Goal: Transaction & Acquisition: Purchase product/service

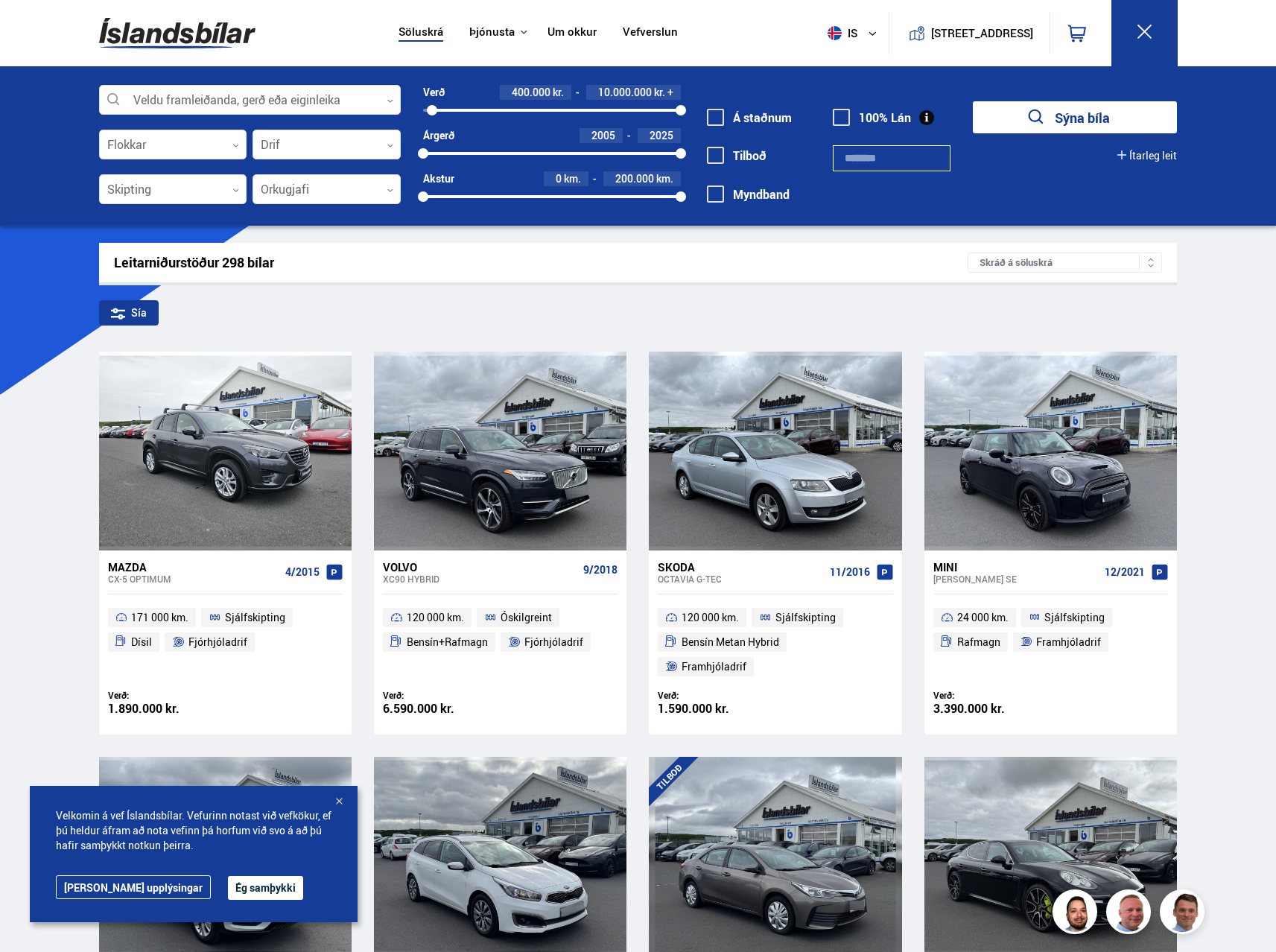
click at [432, 109] on div at bounding box center [432, 111] width 10 height 10
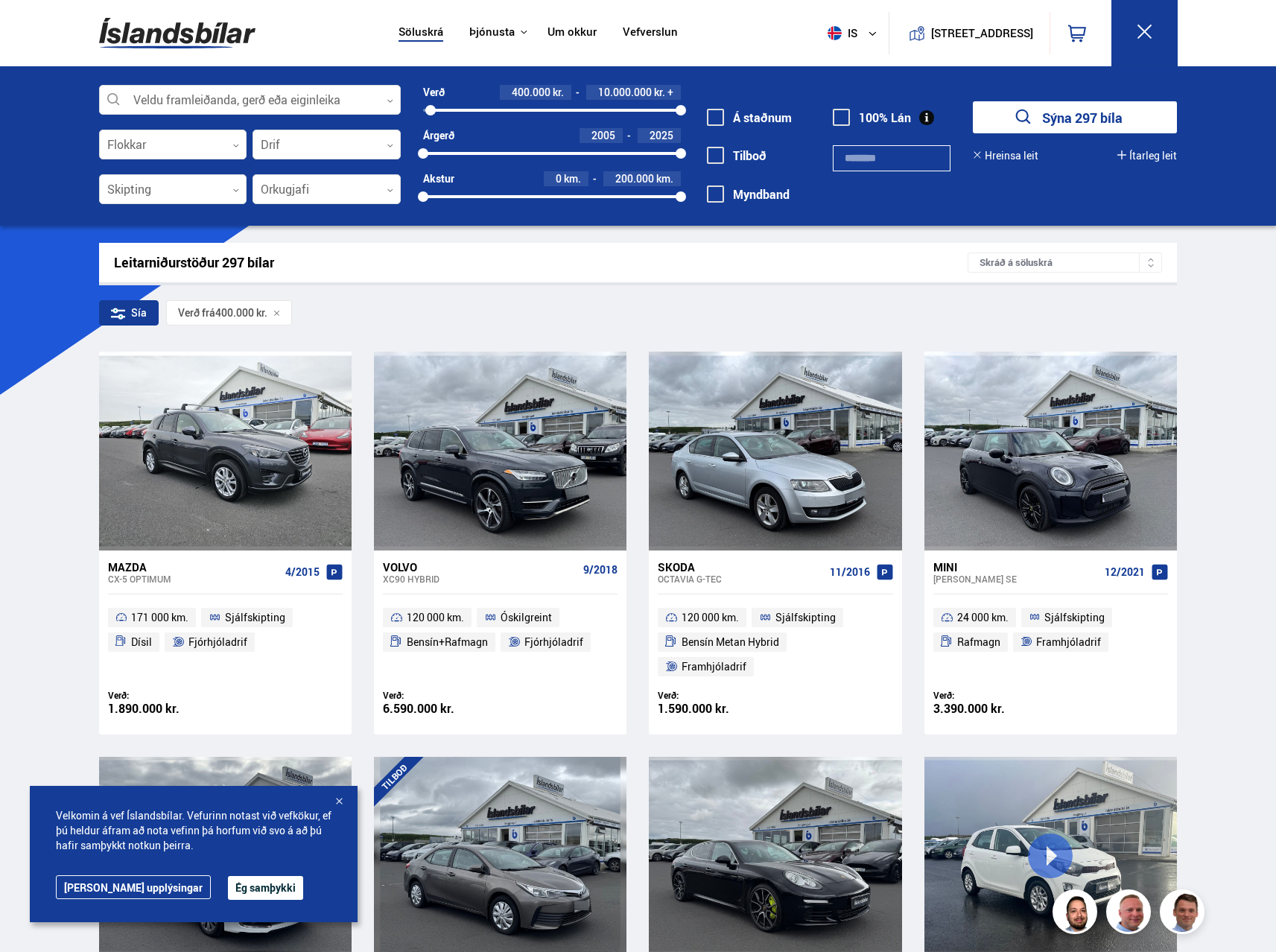
click at [679, 110] on div at bounding box center [680, 111] width 10 height 10
click at [429, 109] on div at bounding box center [429, 111] width 10 height 10
drag, startPoint x: 680, startPoint y: 105, endPoint x: 442, endPoint y: 114, distance: 238.2
click at [442, 114] on div at bounding box center [442, 111] width 10 height 10
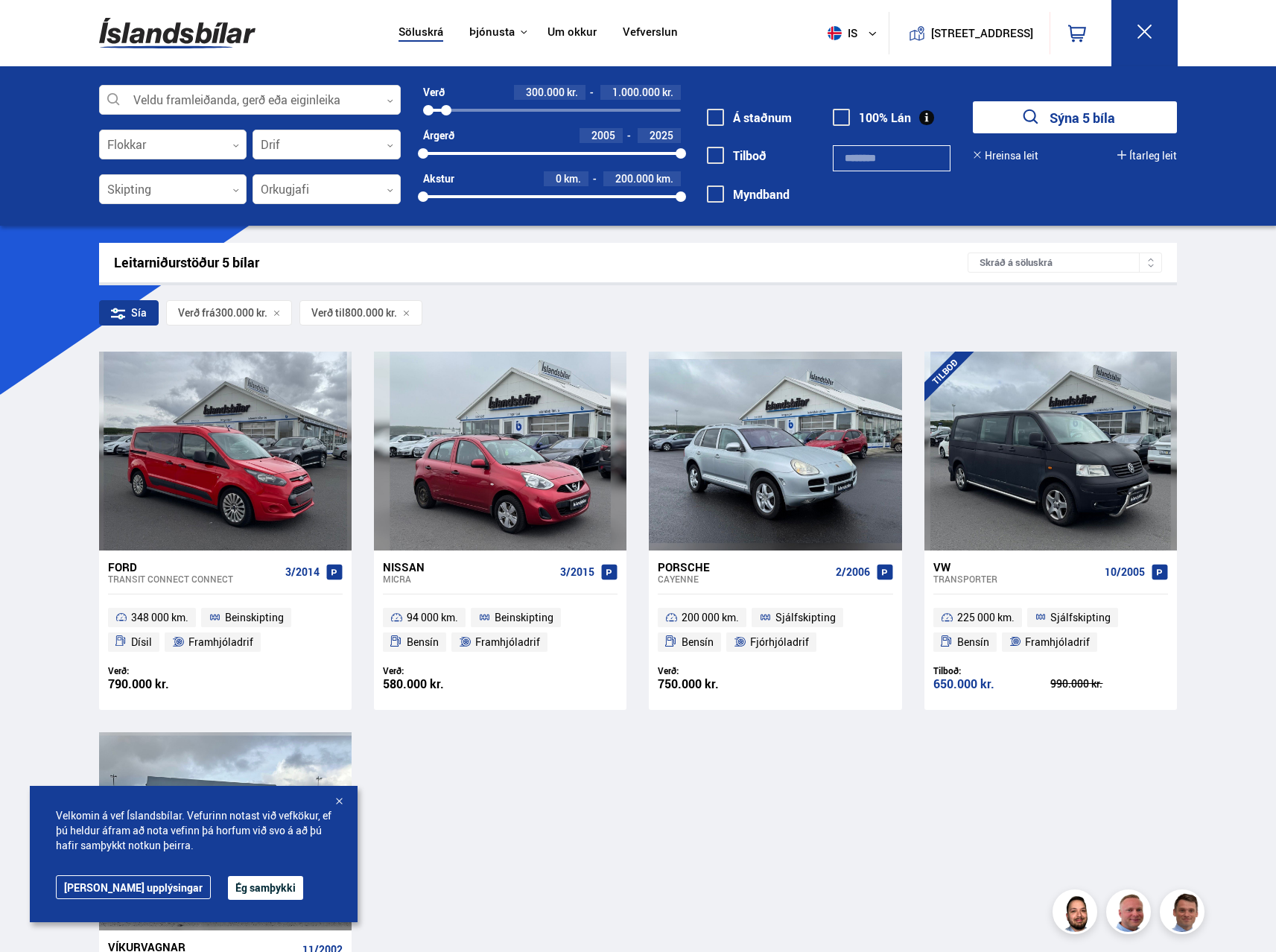
click at [446, 109] on div at bounding box center [446, 111] width 10 height 10
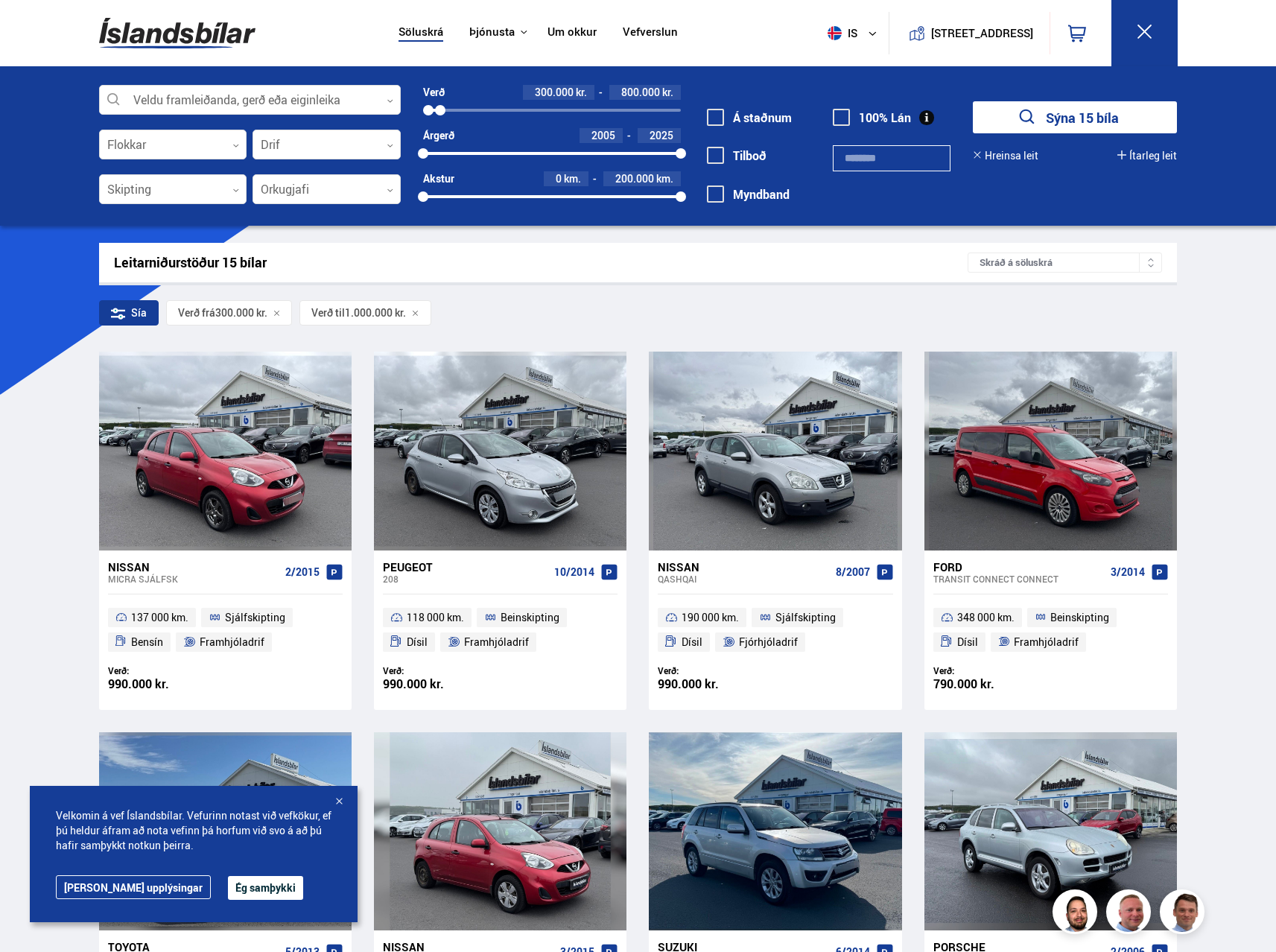
click at [440, 111] on div at bounding box center [440, 111] width 10 height 10
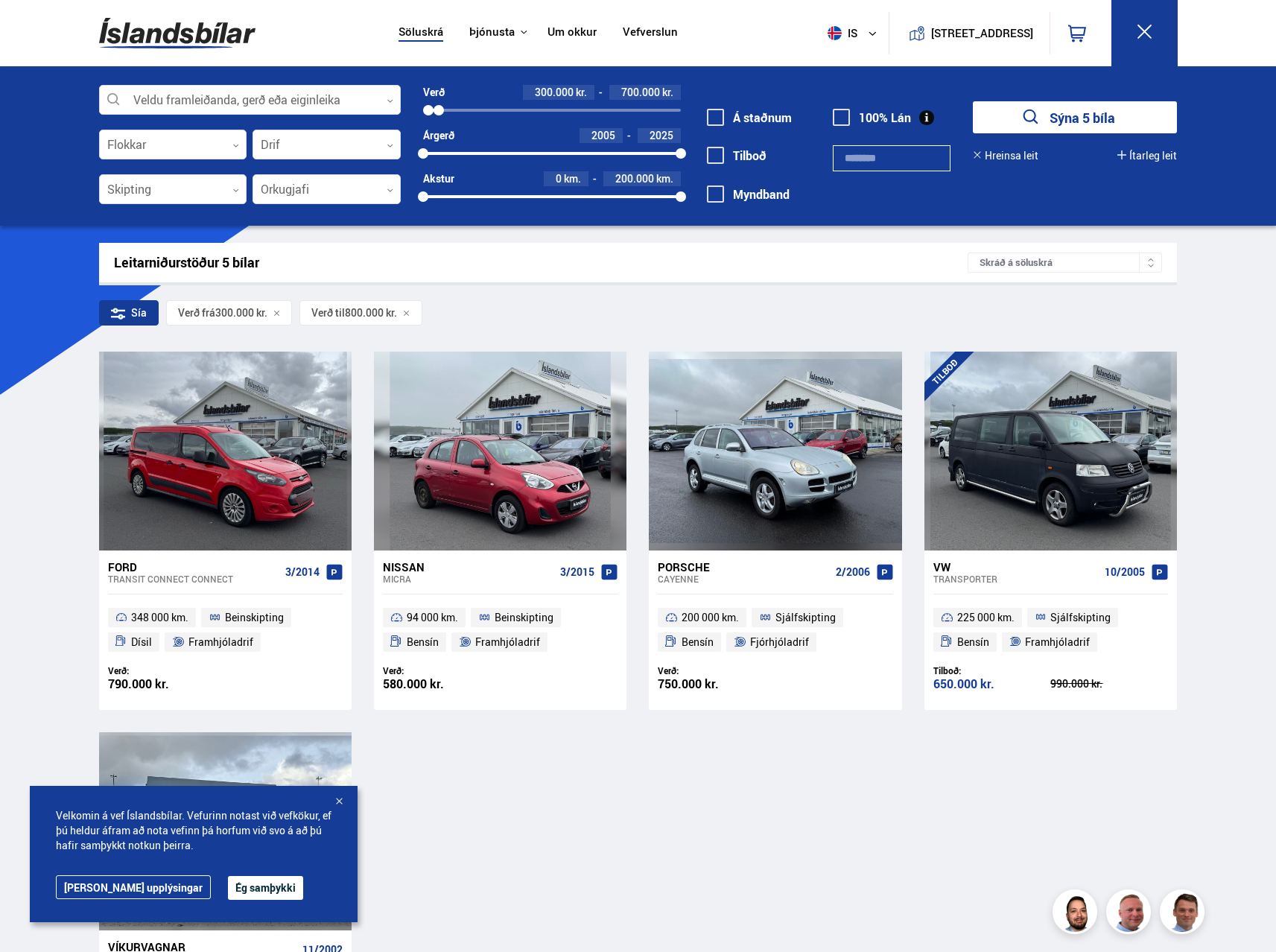
click at [437, 111] on div at bounding box center [439, 111] width 10 height 10
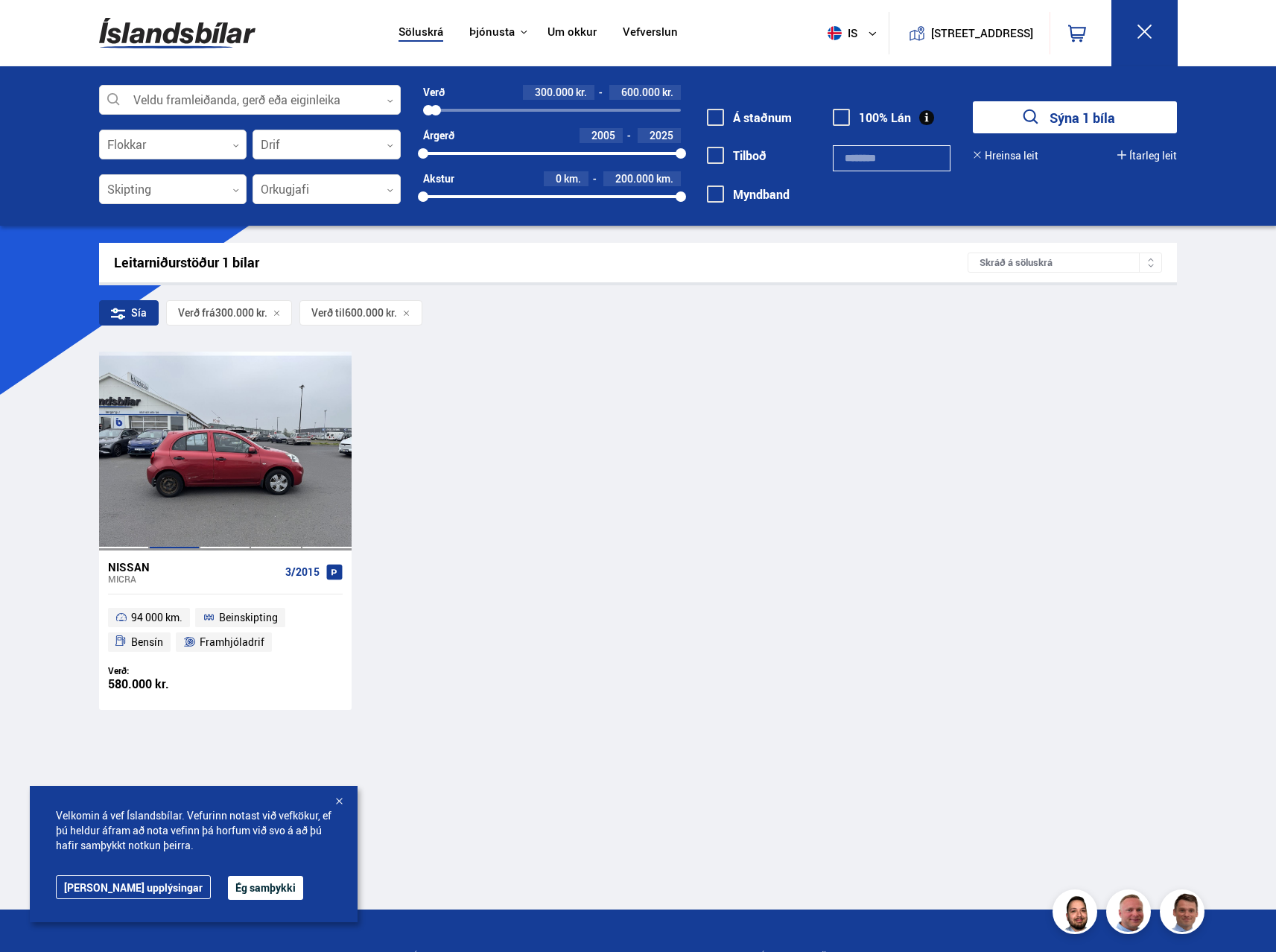
click at [187, 502] on div at bounding box center [174, 450] width 51 height 198
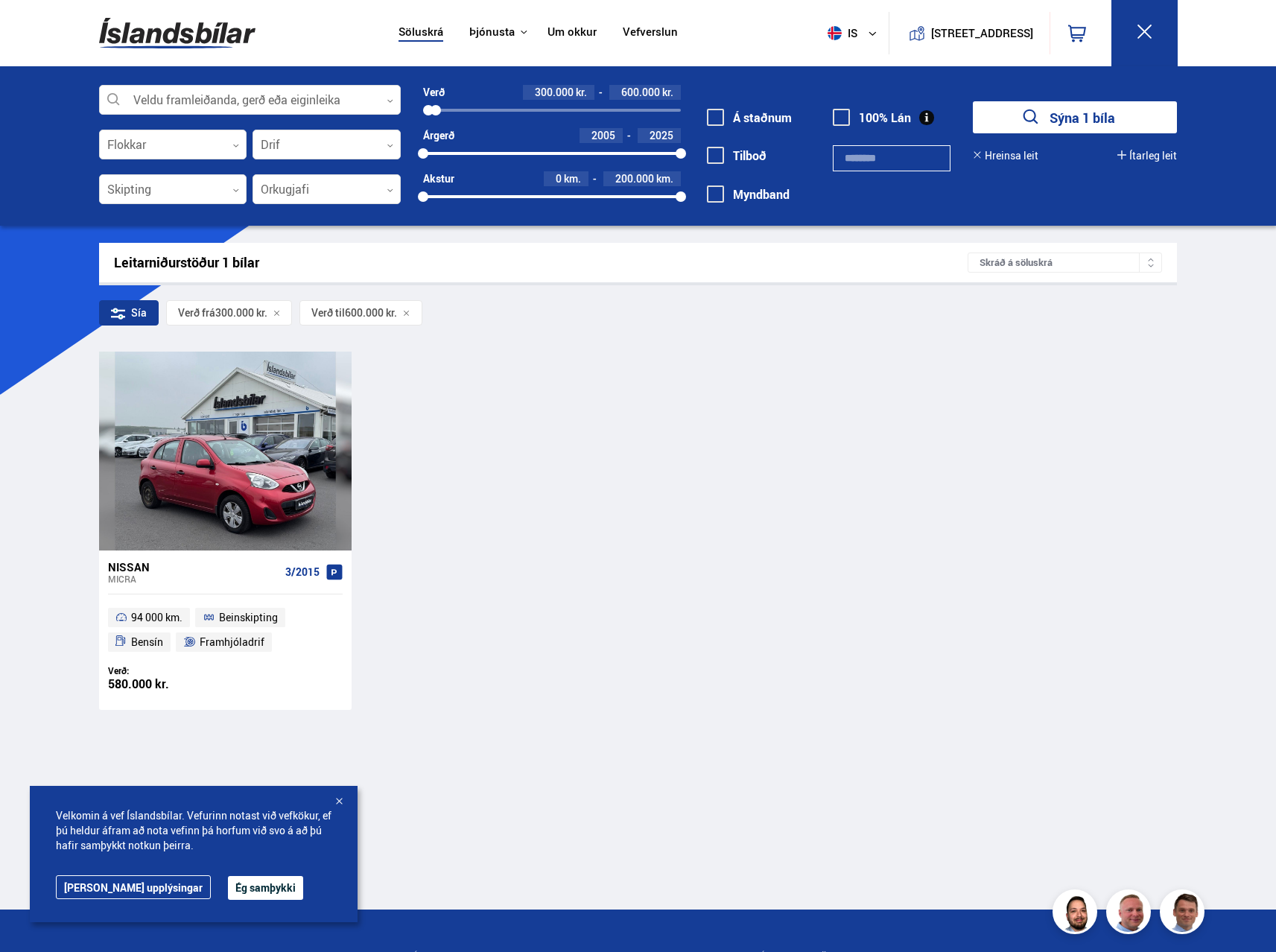
click at [845, 116] on span at bounding box center [841, 118] width 17 height 17
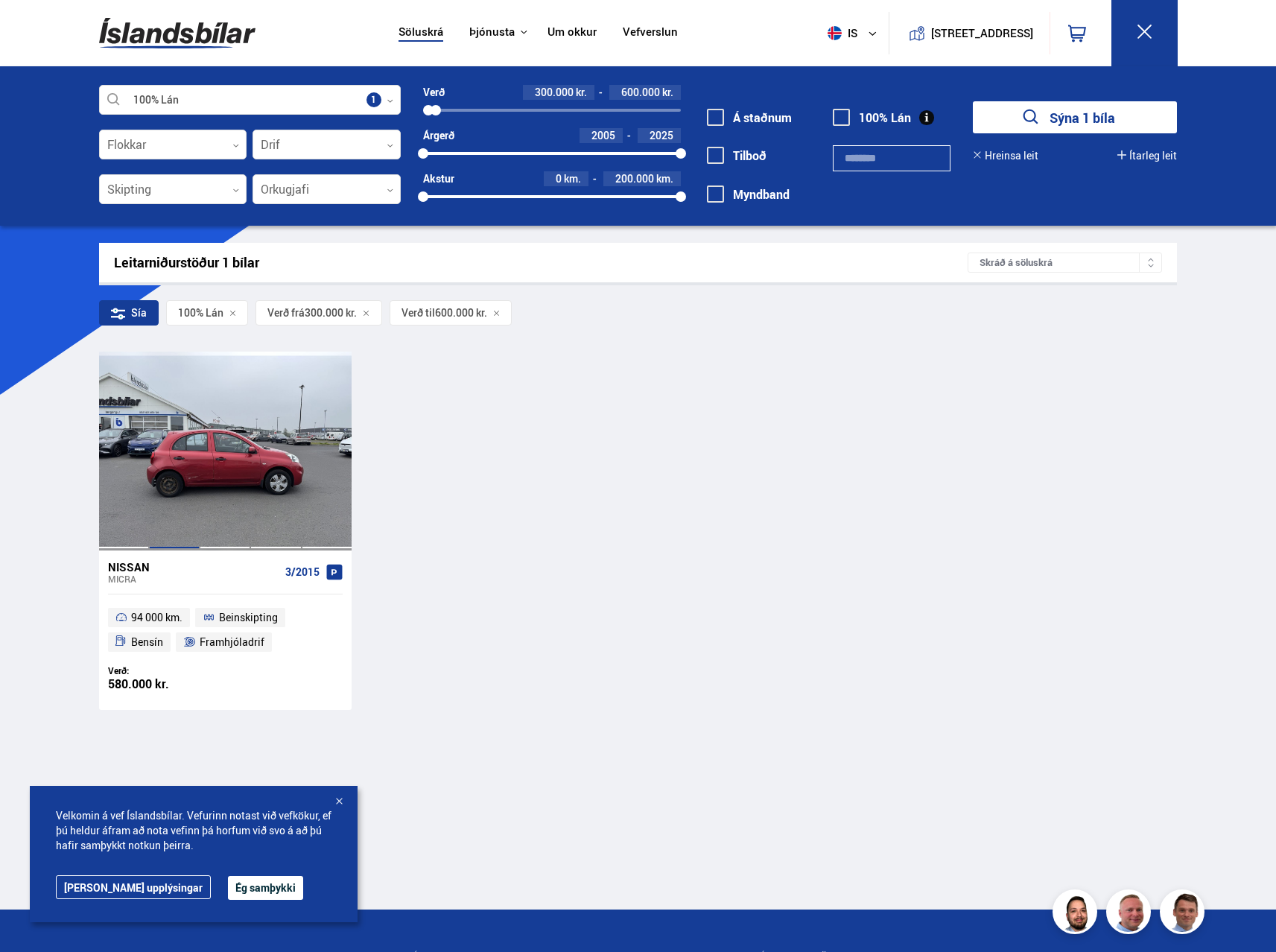
click at [178, 499] on div at bounding box center [174, 450] width 51 height 198
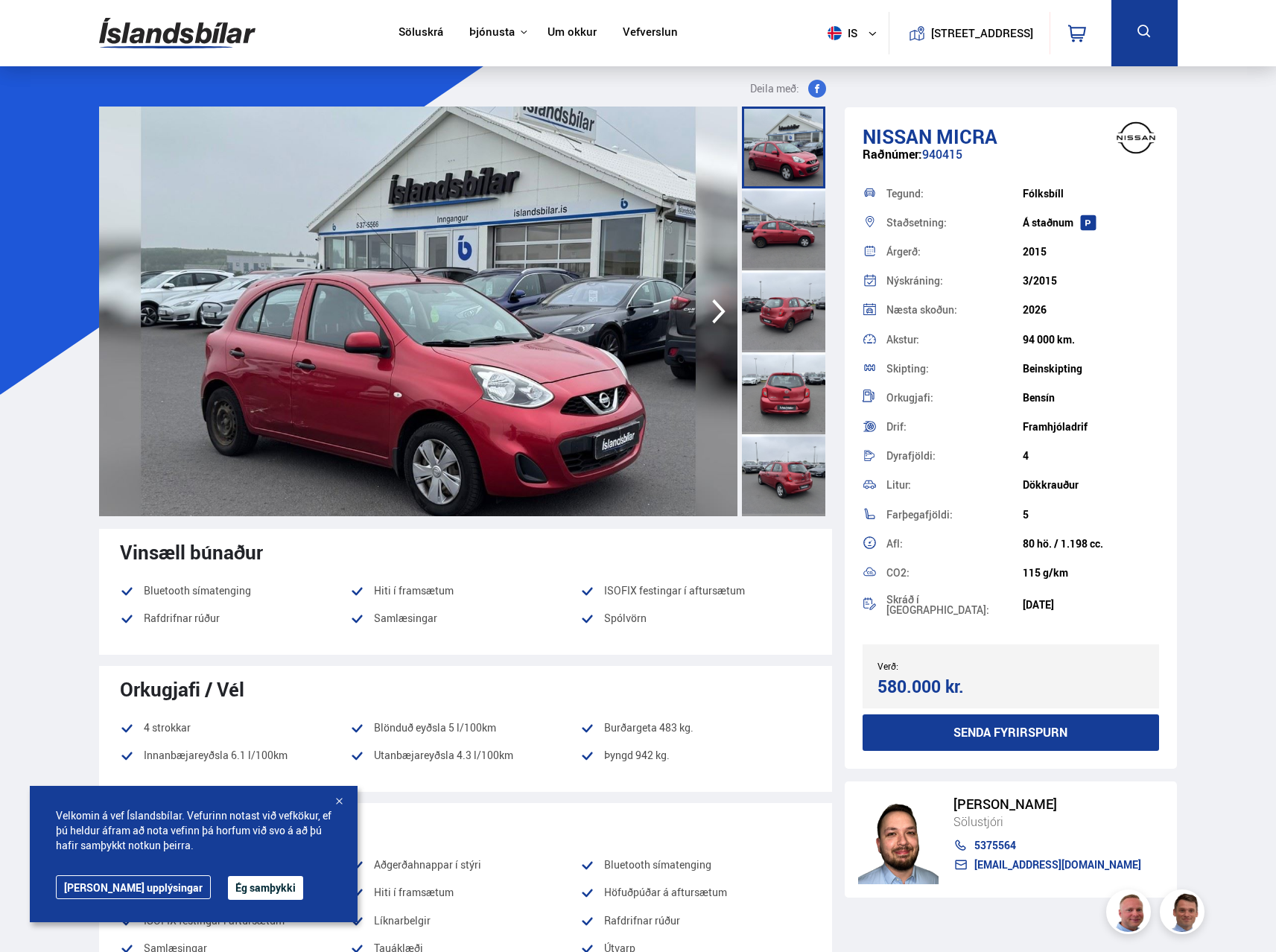
click at [228, 884] on button "Ég samþykki" at bounding box center [266, 887] width 75 height 24
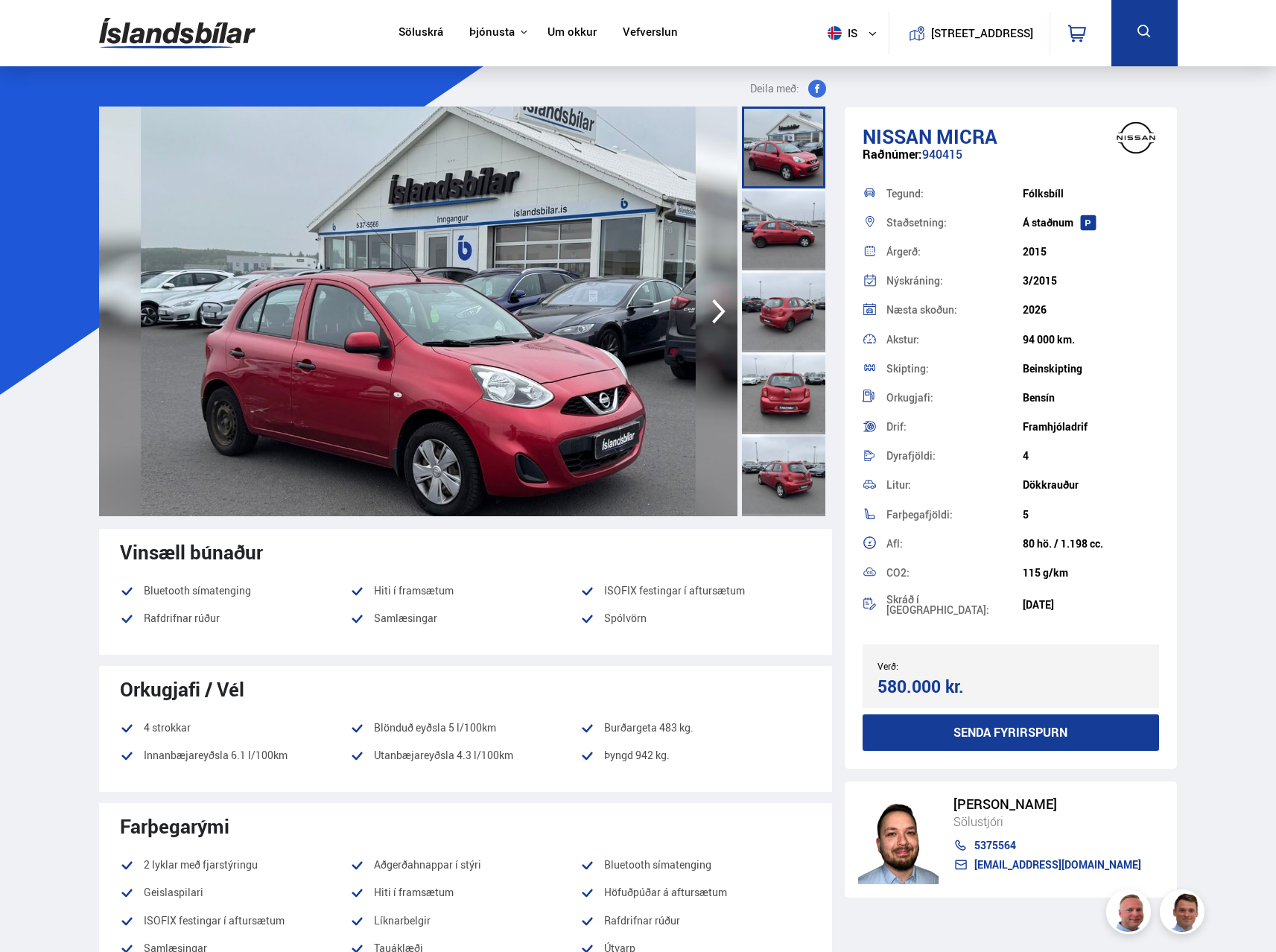
click at [782, 157] on div at bounding box center [784, 147] width 84 height 82
click at [778, 216] on div at bounding box center [784, 229] width 84 height 82
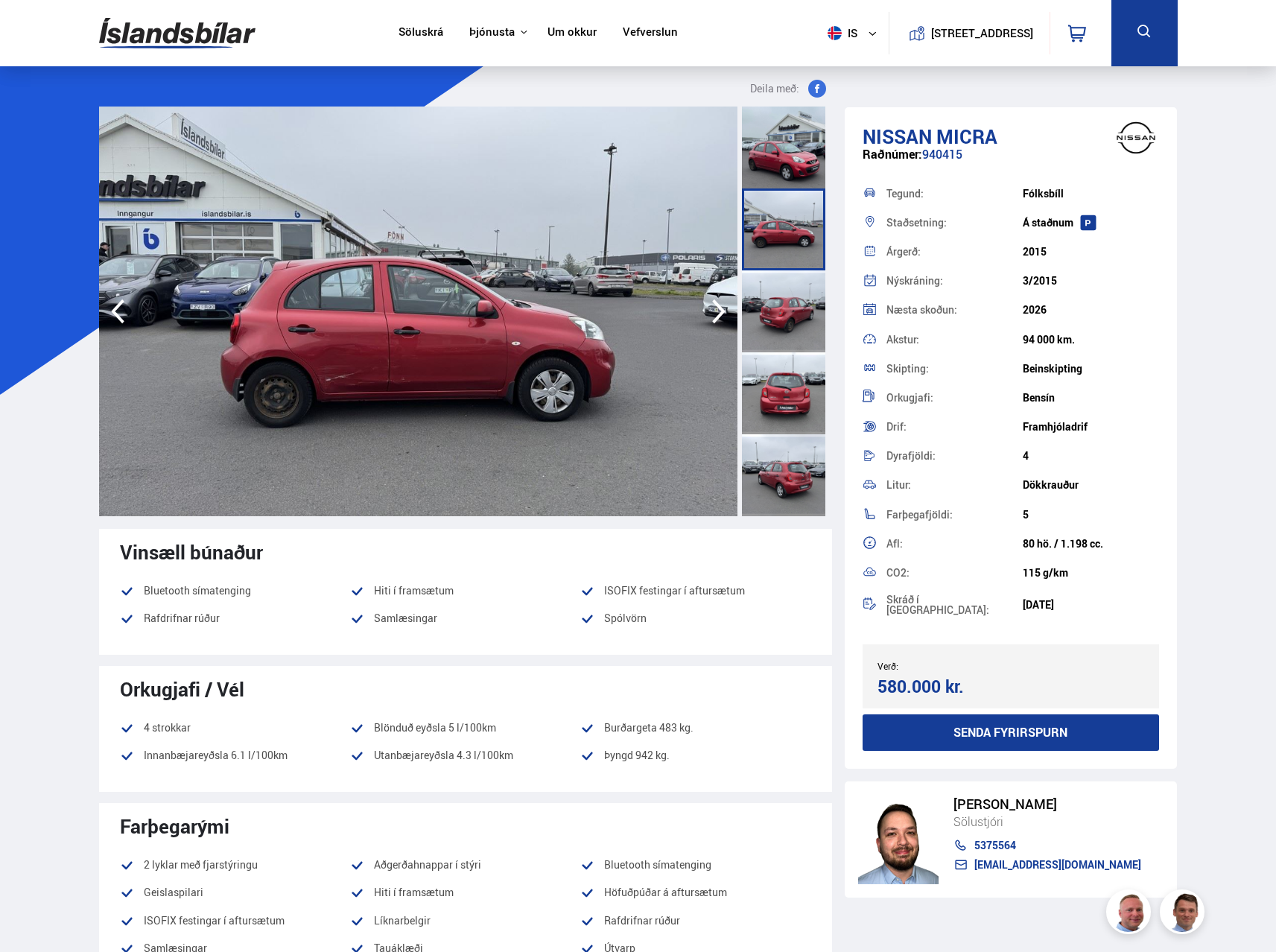
click at [773, 317] on div at bounding box center [784, 311] width 84 height 82
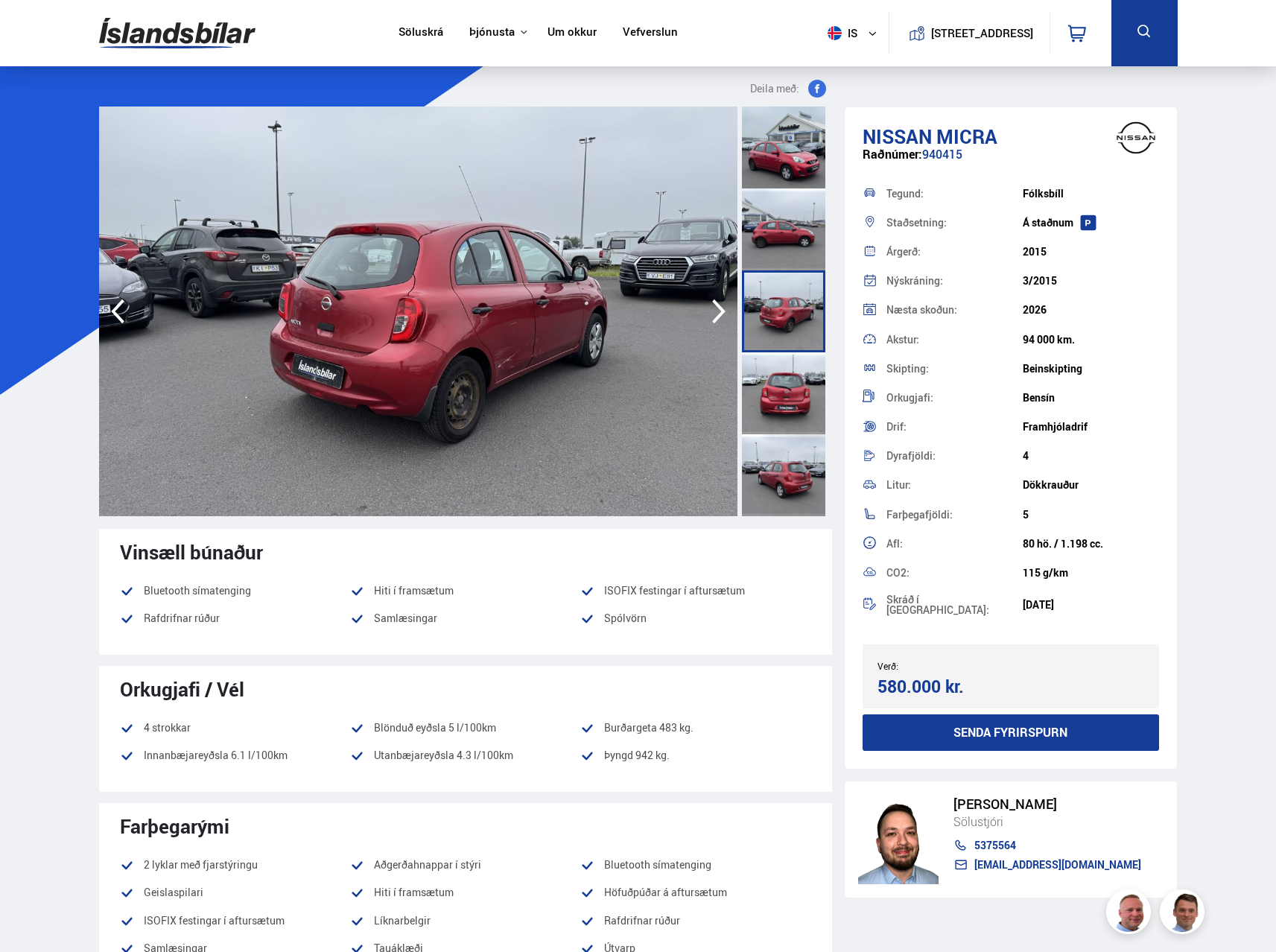
click at [798, 380] on div at bounding box center [784, 393] width 84 height 82
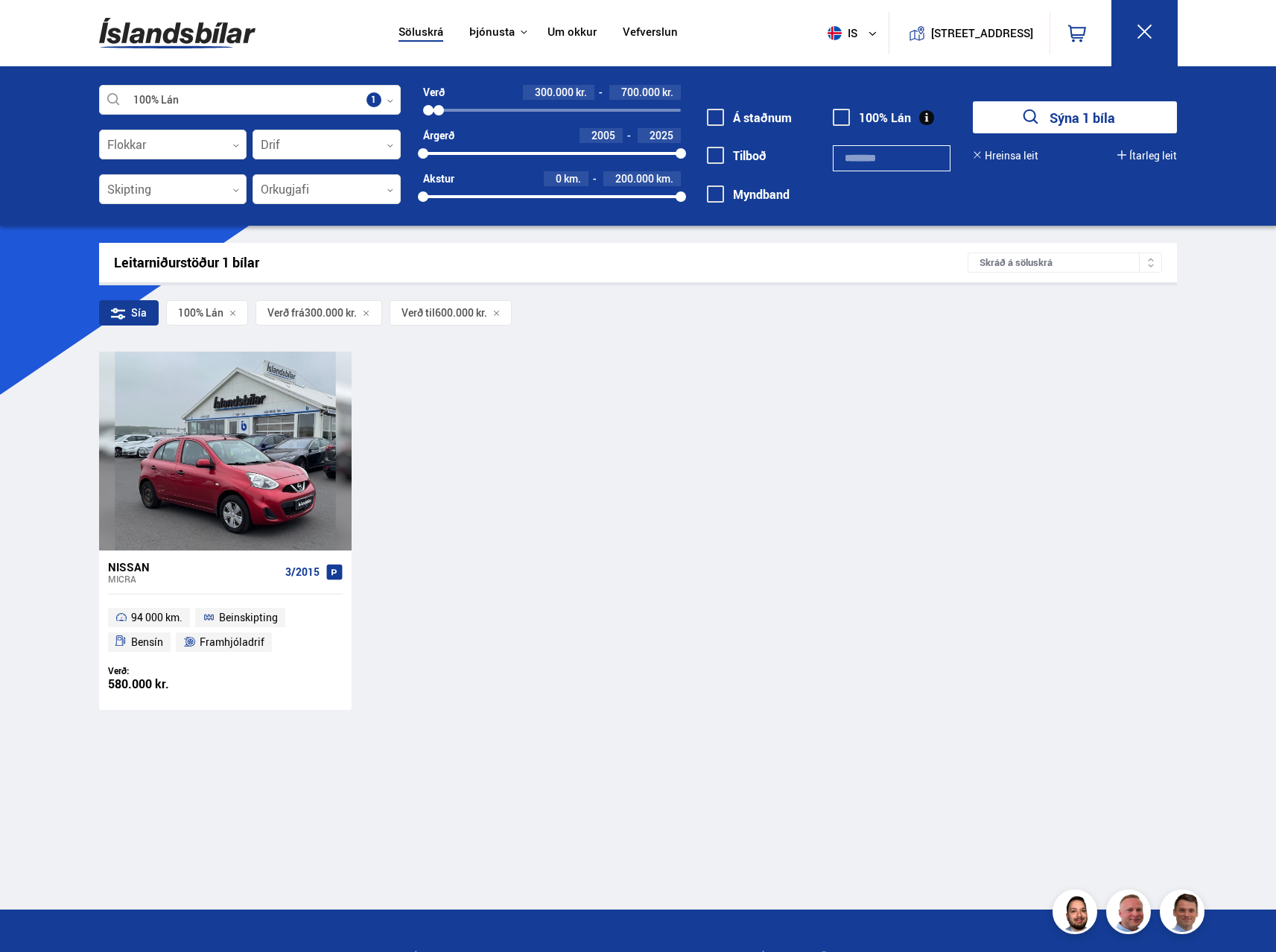
click at [440, 107] on div at bounding box center [439, 111] width 10 height 10
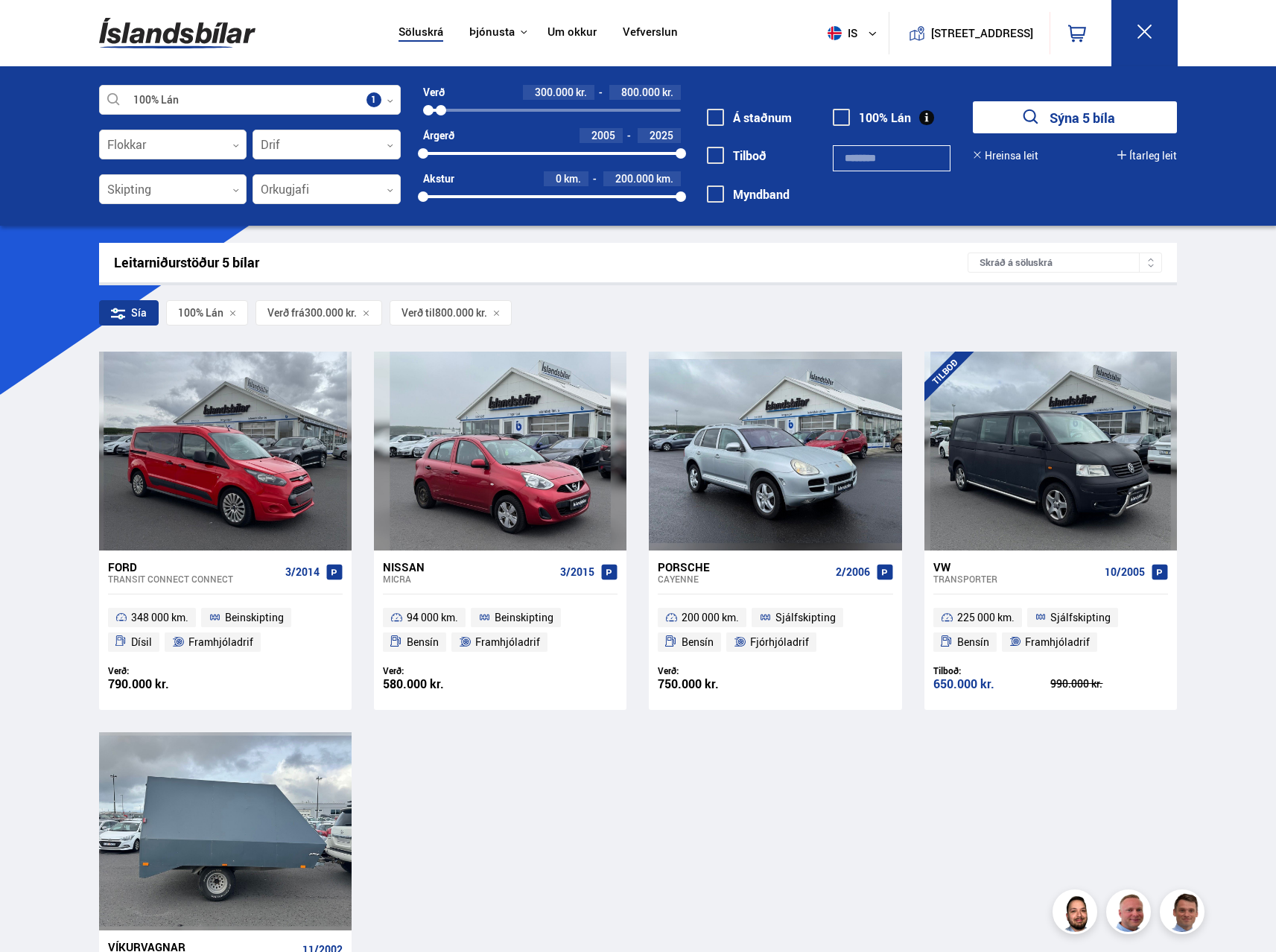
click at [44, 486] on div "Söluskrá Þjónusta Íslandsbílar [DOMAIN_NAME] Íslandsvörn Leiðbeiningar Um okkur…" at bounding box center [638, 696] width 1276 height 1392
